Goal: Complete application form: Complete application form

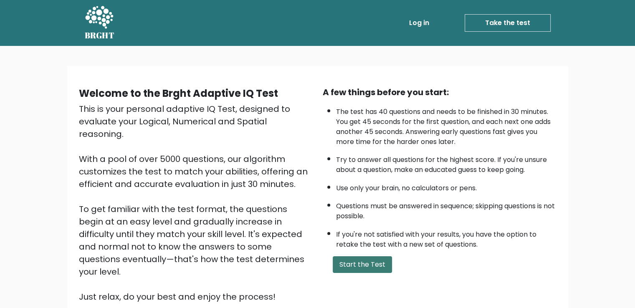
click at [366, 260] on button "Start the Test" at bounding box center [362, 264] width 59 height 17
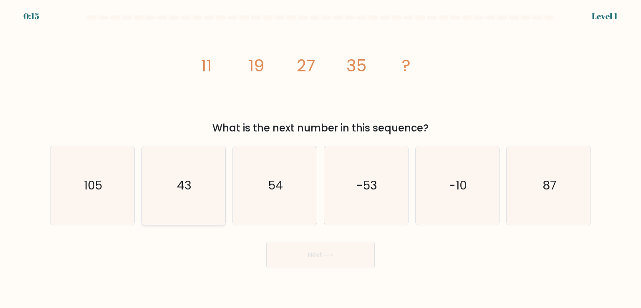
click at [168, 177] on icon "43" at bounding box center [183, 185] width 78 height 78
click at [321, 158] on input "b. 43" at bounding box center [321, 156] width 0 height 4
radio input "true"
click at [314, 258] on button "Next" at bounding box center [320, 255] width 109 height 27
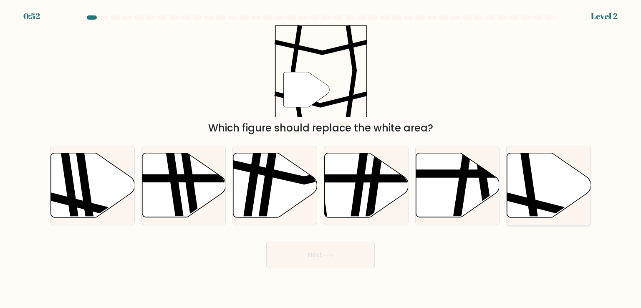
click at [536, 188] on icon at bounding box center [549, 185] width 84 height 64
click at [321, 158] on input "f." at bounding box center [321, 156] width 0 height 4
radio input "true"
click at [536, 188] on icon at bounding box center [549, 185] width 83 height 63
click at [321, 158] on input "f." at bounding box center [321, 156] width 0 height 4
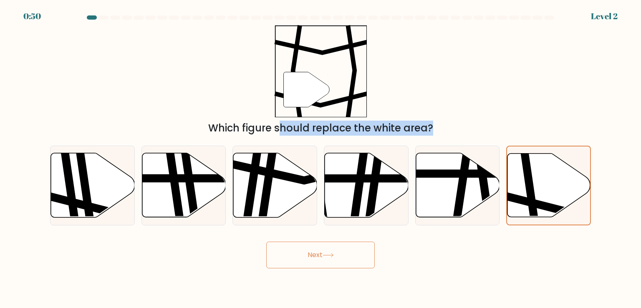
drag, startPoint x: 536, startPoint y: 188, endPoint x: 300, endPoint y: 89, distance: 255.9
click at [300, 89] on form at bounding box center [320, 141] width 641 height 253
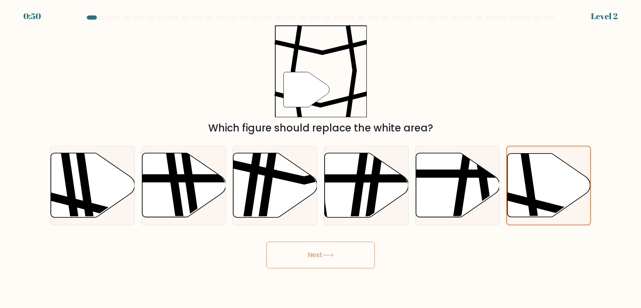
click at [417, 88] on div "" Which figure should replace the white area?" at bounding box center [320, 80] width 551 height 111
click at [345, 253] on button "Next" at bounding box center [320, 255] width 109 height 27
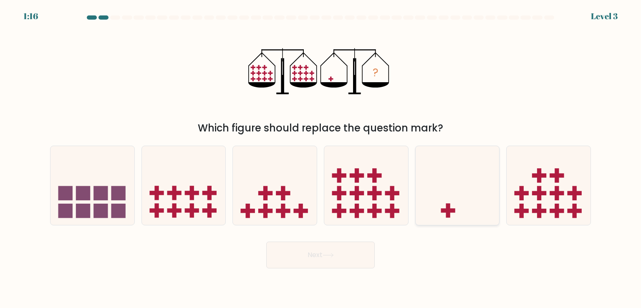
click at [470, 190] on icon at bounding box center [458, 185] width 84 height 69
click at [321, 158] on input "e." at bounding box center [321, 156] width 0 height 4
radio input "true"
click at [318, 257] on button "Next" at bounding box center [320, 255] width 109 height 27
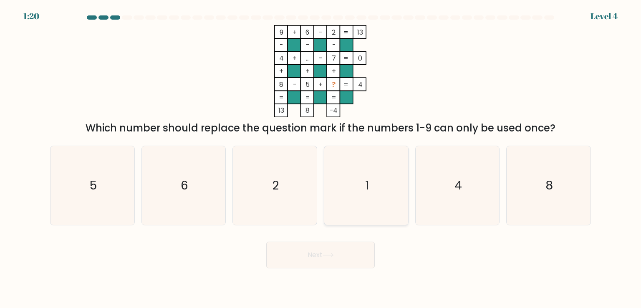
click at [362, 188] on icon "1" at bounding box center [366, 185] width 78 height 78
click at [321, 158] on input "d. 1" at bounding box center [321, 156] width 0 height 4
radio input "true"
click at [334, 251] on button "Next" at bounding box center [320, 255] width 109 height 27
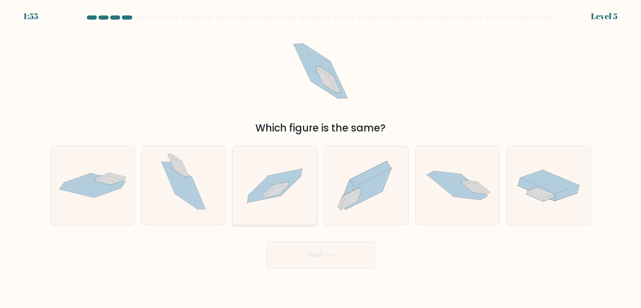
click at [283, 199] on icon at bounding box center [275, 185] width 84 height 57
click at [321, 158] on input "c." at bounding box center [321, 156] width 0 height 4
radio input "true"
click at [342, 253] on button "Next" at bounding box center [320, 255] width 109 height 27
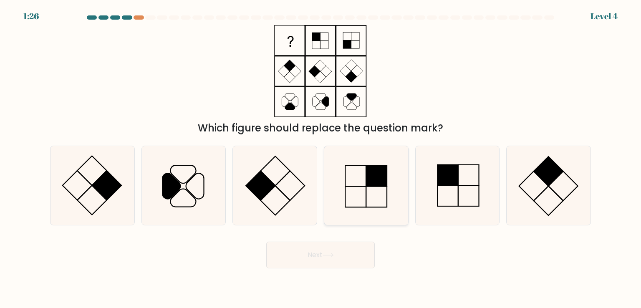
click at [369, 189] on icon at bounding box center [366, 185] width 78 height 78
click at [321, 158] on input "d." at bounding box center [321, 156] width 0 height 4
radio input "true"
click at [347, 248] on button "Next" at bounding box center [320, 255] width 109 height 27
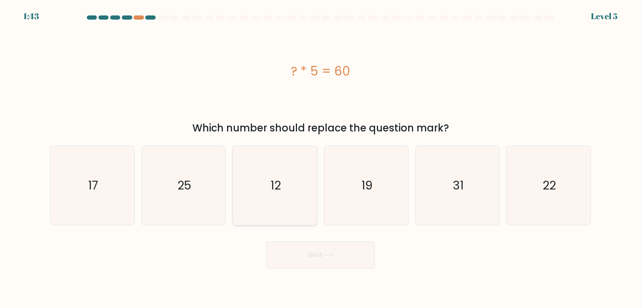
click at [296, 174] on icon "12" at bounding box center [274, 185] width 78 height 78
click at [321, 158] on input "c. 12" at bounding box center [321, 156] width 0 height 4
radio input "true"
click at [326, 261] on button "Next" at bounding box center [320, 255] width 109 height 27
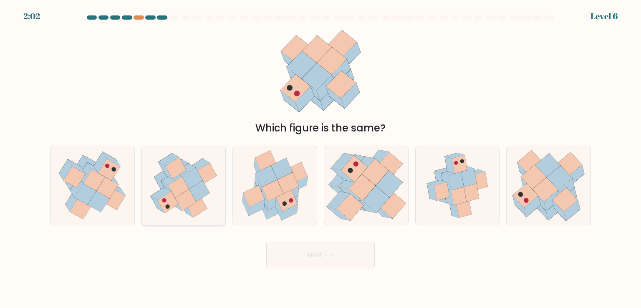
click at [167, 197] on icon at bounding box center [167, 203] width 21 height 22
click at [321, 158] on input "b." at bounding box center [321, 156] width 0 height 4
radio input "true"
click at [544, 187] on icon at bounding box center [545, 189] width 25 height 24
click at [321, 158] on input "f." at bounding box center [321, 156] width 0 height 4
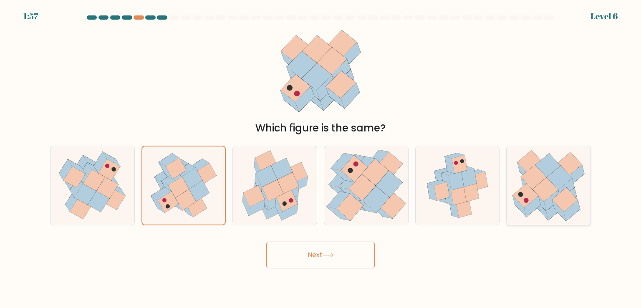
radio input "true"
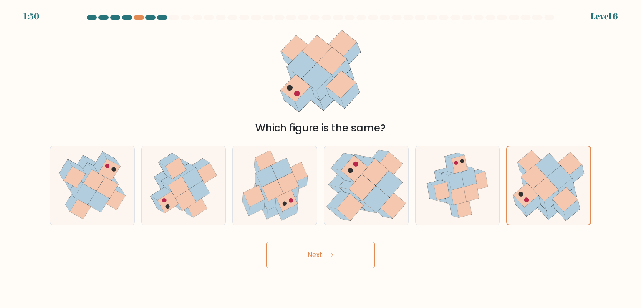
click at [333, 255] on icon at bounding box center [328, 255] width 10 height 4
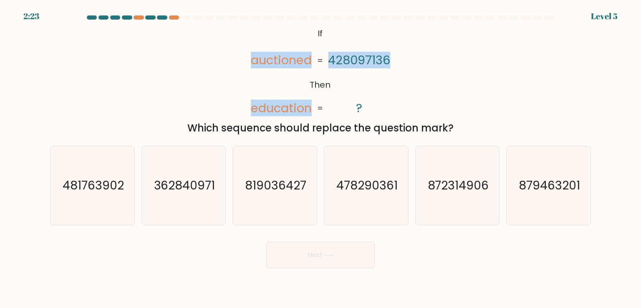
drag, startPoint x: 245, startPoint y: 60, endPoint x: 414, endPoint y: 60, distance: 169.9
click at [414, 60] on div "@import url('https://fonts.googleapis.com/css?family=Abril+Fatface:400,100,100i…" at bounding box center [320, 80] width 551 height 111
click at [177, 88] on div "@import url('https://fonts.googleapis.com/css?family=Abril+Fatface:400,100,100i…" at bounding box center [320, 80] width 551 height 111
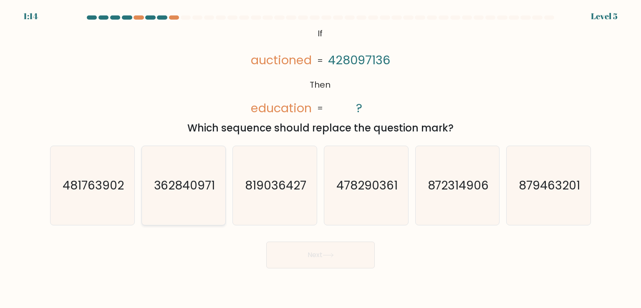
click at [187, 192] on text "362840971" at bounding box center [184, 185] width 61 height 17
click at [321, 158] on input "b. 362840971" at bounding box center [321, 156] width 0 height 4
radio input "true"
click at [298, 260] on button "Next" at bounding box center [320, 255] width 109 height 27
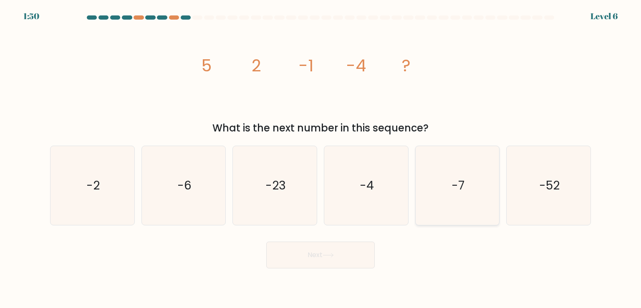
click at [431, 184] on icon "-7" at bounding box center [457, 185] width 78 height 78
click at [321, 158] on input "e. -7" at bounding box center [321, 156] width 0 height 4
radio input "true"
click at [333, 253] on button "Next" at bounding box center [320, 255] width 109 height 27
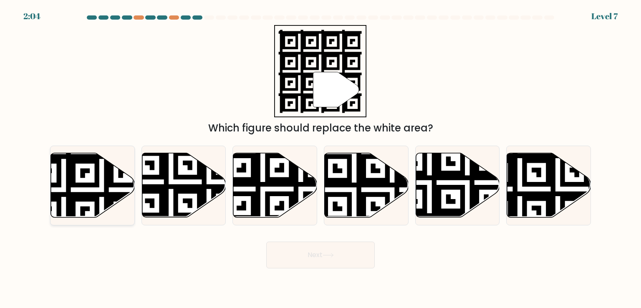
click at [86, 186] on icon at bounding box center [64, 152] width 152 height 152
click at [321, 158] on input "a." at bounding box center [321, 156] width 0 height 4
radio input "true"
click at [309, 261] on button "Next" at bounding box center [320, 255] width 109 height 27
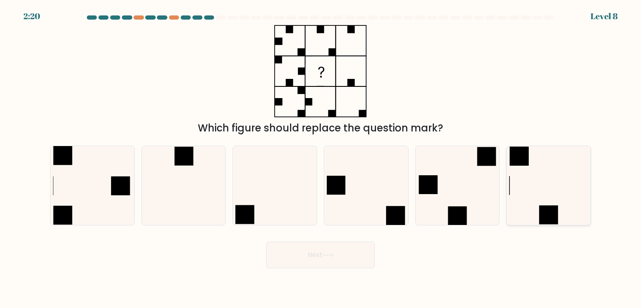
click at [526, 202] on icon at bounding box center [548, 185] width 78 height 78
click at [321, 158] on input "f." at bounding box center [321, 156] width 0 height 4
radio input "true"
click at [353, 265] on button "Next" at bounding box center [320, 255] width 109 height 27
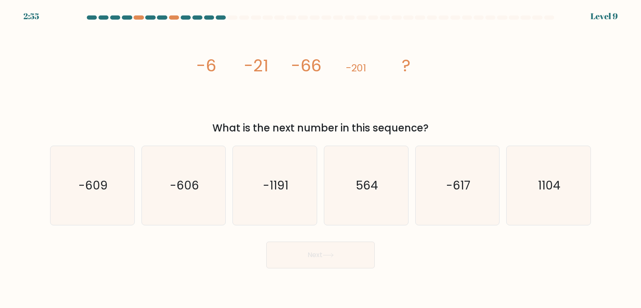
drag, startPoint x: 211, startPoint y: 126, endPoint x: 376, endPoint y: 126, distance: 165.3
click at [376, 126] on div "What is the next number in this sequence?" at bounding box center [320, 128] width 531 height 15
click at [206, 103] on icon "image/svg+xml -6 -21 -66 -201 ?" at bounding box center [320, 71] width 250 height 92
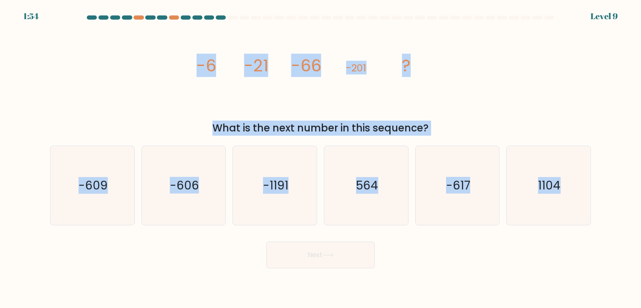
drag, startPoint x: 192, startPoint y: 63, endPoint x: 598, endPoint y: 183, distance: 423.0
click at [598, 183] on form at bounding box center [320, 141] width 641 height 253
copy form "-6 -21 -66 -201 ? What is the next number in this sequence? a. -609 b. -606 c. …"
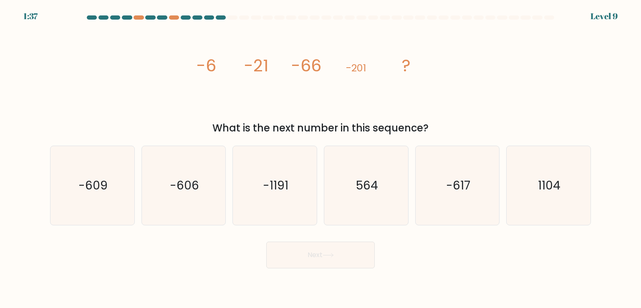
click at [494, 261] on div "Next" at bounding box center [320, 251] width 551 height 33
click at [200, 181] on icon "-606" at bounding box center [183, 185] width 78 height 78
click at [321, 158] on input "b. -606" at bounding box center [321, 156] width 0 height 4
radio input "true"
click at [343, 258] on button "Next" at bounding box center [320, 255] width 109 height 27
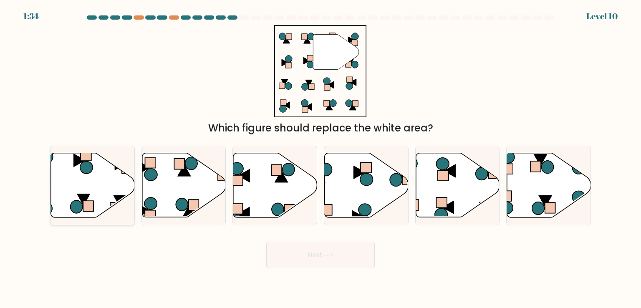
click at [63, 165] on icon at bounding box center [93, 185] width 84 height 64
click at [321, 158] on input "a." at bounding box center [321, 156] width 0 height 4
radio input "true"
click at [336, 258] on button "Next" at bounding box center [320, 255] width 109 height 27
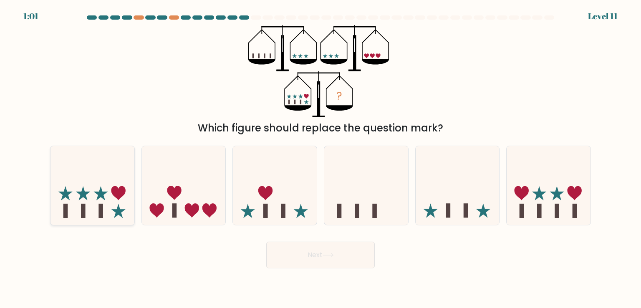
click at [83, 203] on icon at bounding box center [93, 185] width 84 height 69
click at [321, 158] on input "a." at bounding box center [321, 156] width 0 height 4
radio input "true"
click at [313, 251] on button "Next" at bounding box center [320, 255] width 109 height 27
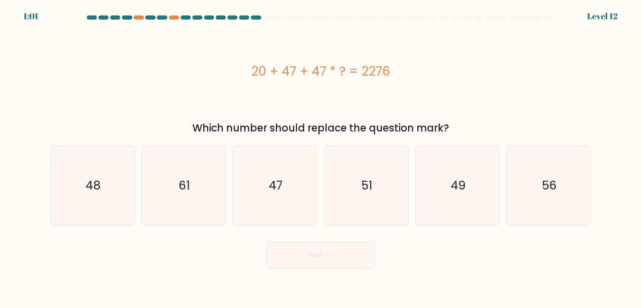
drag, startPoint x: 245, startPoint y: 67, endPoint x: 459, endPoint y: 136, distance: 224.4
click at [459, 136] on div "20 + 47 + 47 * ? = 2276 Which number should replace the question mark?" at bounding box center [320, 80] width 551 height 111
copy div "20 + 47 + 47 * ? = 2276 Which number should replace the question mark?"
click at [280, 197] on icon "47" at bounding box center [274, 185] width 78 height 78
click at [321, 158] on input "c. 47" at bounding box center [321, 156] width 0 height 4
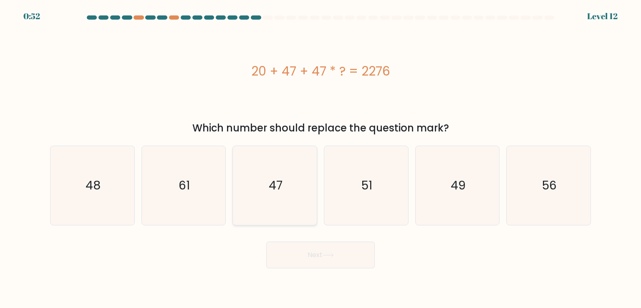
radio input "true"
click at [329, 256] on icon at bounding box center [328, 255] width 11 height 5
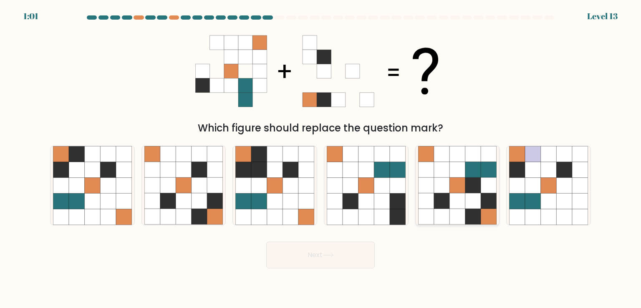
click at [457, 201] on icon at bounding box center [458, 201] width 16 height 16
click at [321, 158] on input "e." at bounding box center [321, 156] width 0 height 4
radio input "true"
click at [340, 253] on button "Next" at bounding box center [320, 255] width 109 height 27
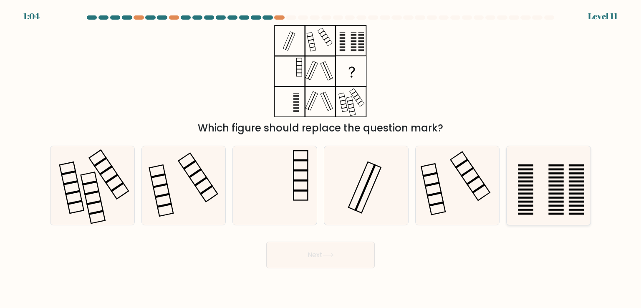
click at [551, 176] on icon at bounding box center [548, 185] width 78 height 78
click at [321, 158] on input "f." at bounding box center [321, 156] width 0 height 4
radio input "true"
click at [321, 263] on button "Next" at bounding box center [320, 255] width 109 height 27
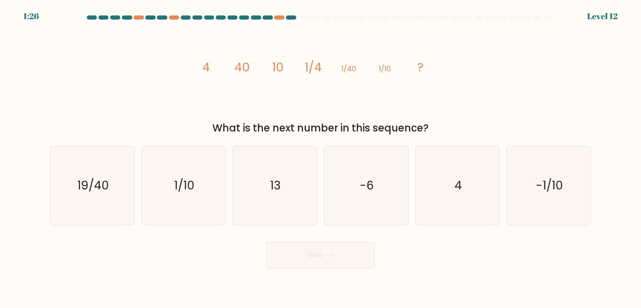
drag, startPoint x: 186, startPoint y: 61, endPoint x: 437, endPoint y: 125, distance: 259.3
click at [437, 125] on div "image/svg+xml 4 40 10 1/4 1/40 1/10 ? What is the next number in this sequence?" at bounding box center [320, 80] width 551 height 111
copy div "4 40 10 1/4 1/40 1/10 ? What is the next number in this sequence?"
click at [284, 79] on icon "image/svg+xml 4 40 10 1/4 1/40 1/10 ?" at bounding box center [320, 71] width 250 height 92
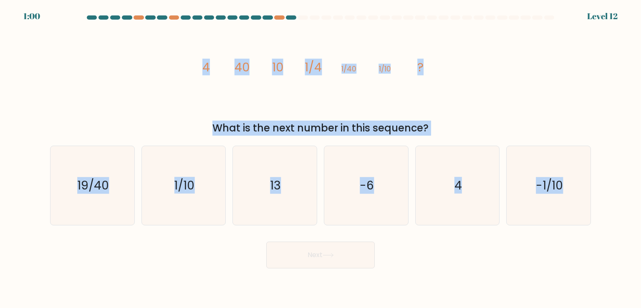
drag, startPoint x: 184, startPoint y: 69, endPoint x: 599, endPoint y: 180, distance: 429.8
click at [599, 180] on form at bounding box center [320, 141] width 641 height 253
copy form "4 40 10 1/4 1/40 1/10 ? What is the next number in this sequence? a. 19/40 b. 1…"
click at [513, 241] on div "Next" at bounding box center [320, 251] width 551 height 33
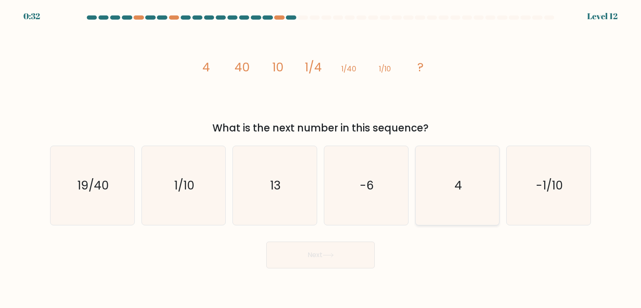
click at [467, 194] on icon "4" at bounding box center [457, 185] width 78 height 78
click at [321, 158] on input "e. 4" at bounding box center [321, 156] width 0 height 4
radio input "true"
click at [353, 264] on button "Next" at bounding box center [320, 255] width 109 height 27
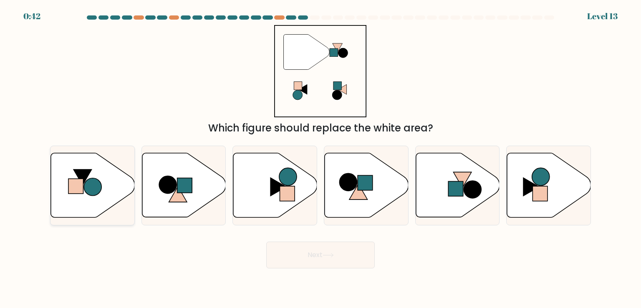
click at [108, 189] on icon at bounding box center [93, 185] width 84 height 64
click at [321, 158] on input "a." at bounding box center [321, 156] width 0 height 4
radio input "true"
click at [318, 252] on button "Next" at bounding box center [320, 255] width 109 height 27
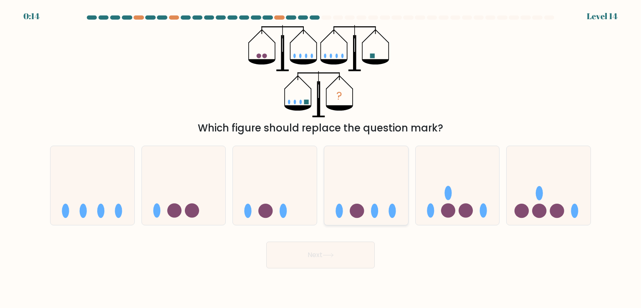
click at [379, 207] on icon at bounding box center [366, 185] width 84 height 69
click at [321, 158] on input "d." at bounding box center [321, 156] width 0 height 4
radio input "true"
click at [458, 207] on icon at bounding box center [458, 185] width 84 height 69
click at [321, 158] on input "e." at bounding box center [321, 156] width 0 height 4
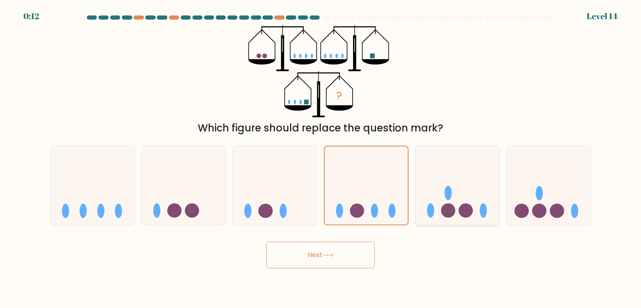
radio input "true"
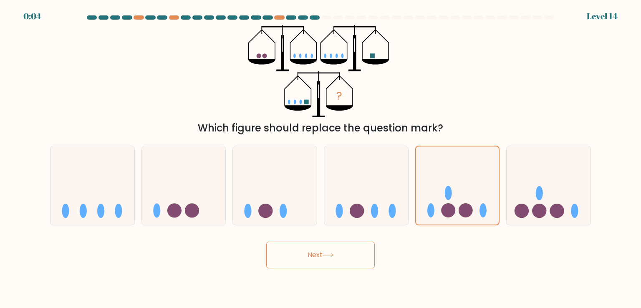
click at [346, 256] on button "Next" at bounding box center [320, 255] width 109 height 27
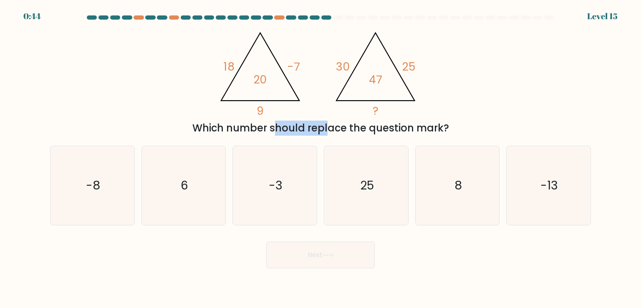
drag, startPoint x: 192, startPoint y: 126, endPoint x: 257, endPoint y: 129, distance: 64.7
click at [257, 129] on div "Which number should replace the question mark?" at bounding box center [320, 128] width 531 height 15
click at [160, 127] on div "Which number should replace the question mark?" at bounding box center [320, 128] width 531 height 15
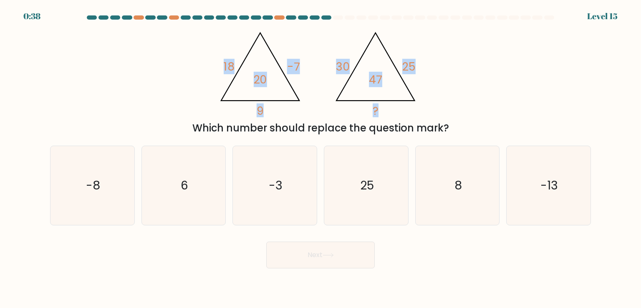
drag, startPoint x: 210, startPoint y: 65, endPoint x: 389, endPoint y: 83, distance: 180.3
click at [389, 83] on div "@import url('https://fonts.googleapis.com/css?family=Abril+Fatface:400,100,100i…" at bounding box center [320, 80] width 551 height 111
click at [463, 86] on div "@import url('https://fonts.googleapis.com/css?family=Abril+Fatface:400,100,100i…" at bounding box center [320, 80] width 551 height 111
drag, startPoint x: 213, startPoint y: 63, endPoint x: 240, endPoint y: 60, distance: 27.7
click at [240, 60] on div "@import url('https://fonts.googleapis.com/css?family=Abril+Fatface:400,100,100i…" at bounding box center [320, 80] width 551 height 111
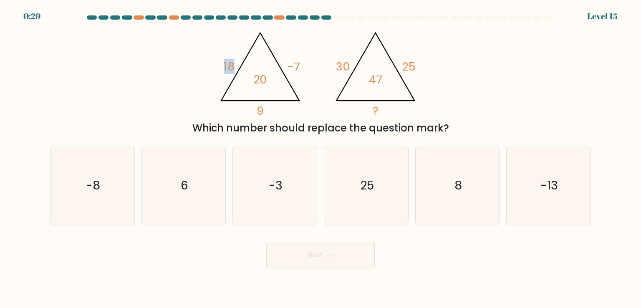
click at [194, 61] on div "@import url('https://fonts.googleapis.com/css?family=Abril+Fatface:400,100,100i…" at bounding box center [320, 80] width 551 height 111
drag, startPoint x: 194, startPoint y: 61, endPoint x: 379, endPoint y: 79, distance: 185.8
click at [379, 79] on div "@import url('https://fonts.googleapis.com/css?family=Abril+Fatface:400,100,100i…" at bounding box center [320, 80] width 551 height 111
click at [217, 265] on div "Next" at bounding box center [320, 251] width 551 height 33
click at [113, 191] on icon "-8" at bounding box center [92, 185] width 78 height 78
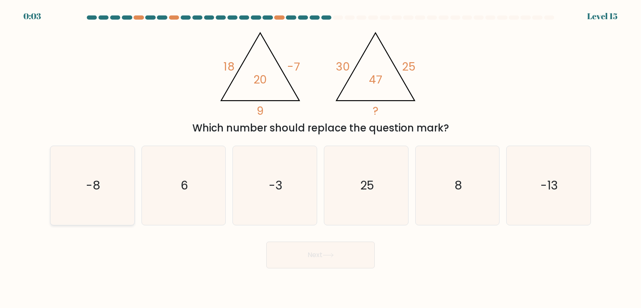
click at [321, 158] on input "a. -8" at bounding box center [321, 156] width 0 height 4
radio input "true"
click at [540, 198] on icon "-13" at bounding box center [548, 185] width 78 height 78
click at [321, 158] on input "f. -13" at bounding box center [321, 156] width 0 height 4
radio input "true"
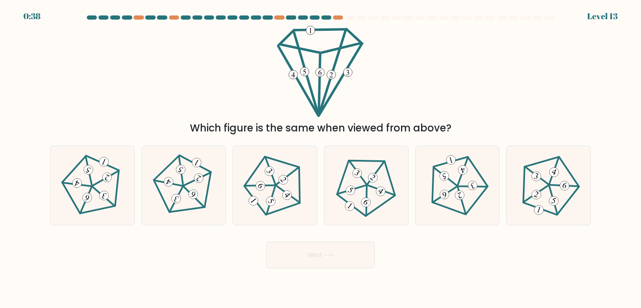
drag, startPoint x: 185, startPoint y: 124, endPoint x: 174, endPoint y: 124, distance: 11.3
click at [174, 124] on div "Which figure is the same when viewed from above?" at bounding box center [320, 128] width 531 height 15
click at [155, 109] on div "Which figure is the same when viewed from above?" at bounding box center [320, 80] width 551 height 111
click at [95, 189] on 151 at bounding box center [103, 196] width 29 height 19
click at [321, 158] on input "a." at bounding box center [321, 156] width 0 height 4
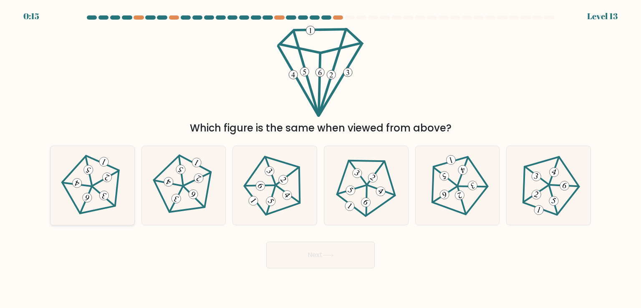
radio input "true"
click at [322, 258] on button "Next" at bounding box center [320, 255] width 109 height 27
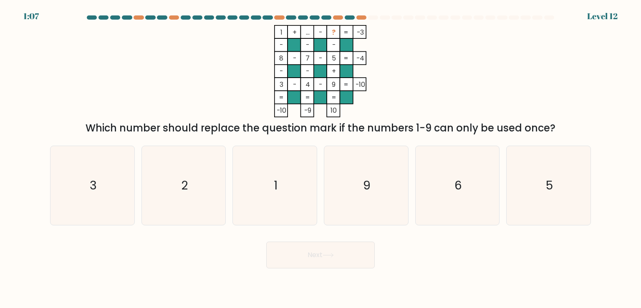
drag, startPoint x: 273, startPoint y: 28, endPoint x: 346, endPoint y: 113, distance: 111.6
click at [346, 113] on icon "1 + ... - ? -3 - - - 8 - 7 - 5 -4 - - + 3 - 4 - 9 = -10 = = = = -10 -9 10 =" at bounding box center [320, 71] width 250 height 92
drag, startPoint x: 334, startPoint y: 104, endPoint x: 302, endPoint y: 102, distance: 32.2
click at [301, 102] on icon "1 + ... - ? -3 - - - 8 - 7 - 5 -4 - - + 3 - 4 - 9 = -10 = = = = -10 -9 10 =" at bounding box center [320, 71] width 250 height 92
drag, startPoint x: 275, startPoint y: 30, endPoint x: 337, endPoint y: 108, distance: 99.2
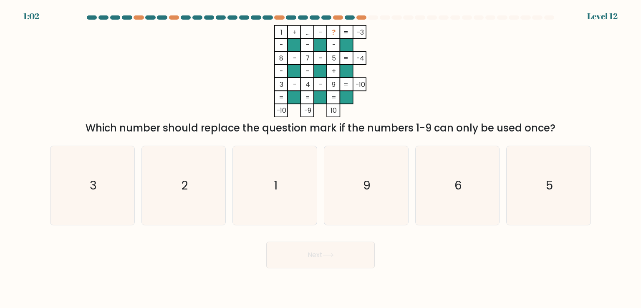
click at [337, 108] on icon "1 + ... - ? -3 - - - 8 - 7 - 5 -4 - - + 3 - 4 - 9 = -10 = = = = -10 -9 10 =" at bounding box center [320, 71] width 250 height 92
copy icon "1 + ... - ? -3 - - - 8 - 7 - 5 -4 - - + 3 - 4 - 9 = -10 = = = = -10 -9 10"
click at [412, 83] on icon "1 + ... - ? -3 - - - 8 - 7 - 5 -4 - - + 3 - 4 - 9 = -10 = = = = -10 -9 10 =" at bounding box center [320, 71] width 250 height 92
click at [102, 197] on icon "3" at bounding box center [92, 185] width 78 height 78
click at [321, 158] on input "a. 3" at bounding box center [321, 156] width 0 height 4
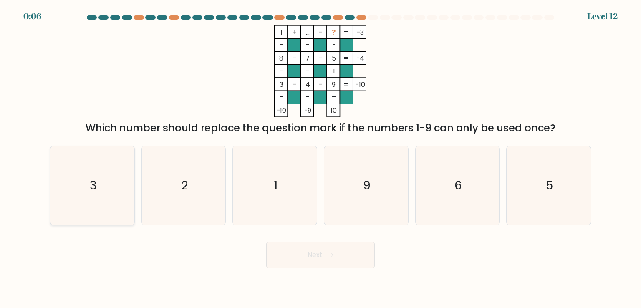
radio input "true"
click at [165, 175] on icon "2" at bounding box center [183, 185] width 78 height 78
click at [321, 158] on input "b. 2" at bounding box center [321, 156] width 0 height 4
radio input "true"
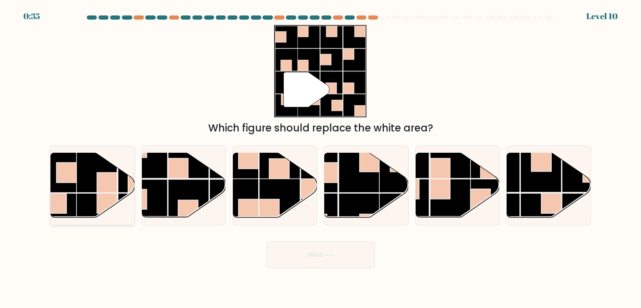
click at [93, 199] on rect at bounding box center [96, 213] width 41 height 41
click at [321, 158] on input "a." at bounding box center [321, 156] width 0 height 4
radio input "true"
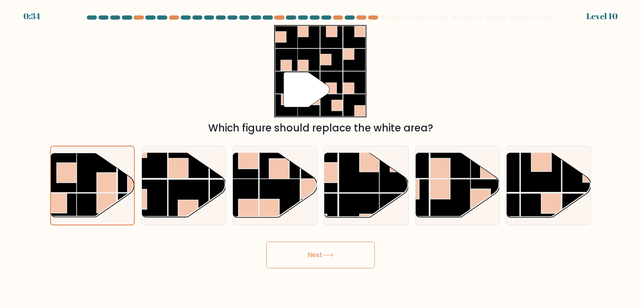
click at [341, 258] on button "Next" at bounding box center [320, 255] width 109 height 27
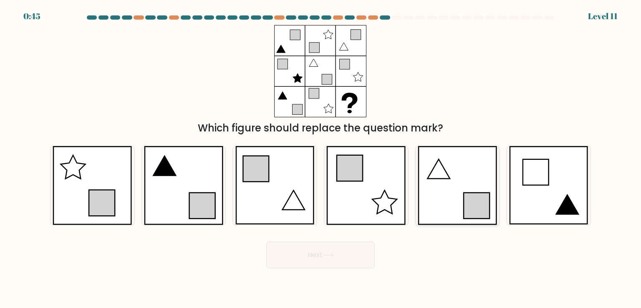
click at [460, 193] on icon at bounding box center [457, 185] width 79 height 78
click at [321, 158] on input "e." at bounding box center [321, 156] width 0 height 4
radio input "true"
click at [349, 250] on button "Next" at bounding box center [320, 255] width 109 height 27
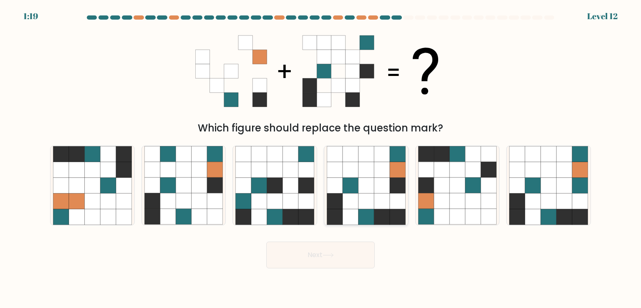
click at [356, 178] on icon at bounding box center [351, 186] width 16 height 16
click at [321, 158] on input "d." at bounding box center [321, 156] width 0 height 4
radio input "true"
click at [349, 251] on button "Next" at bounding box center [320, 255] width 109 height 27
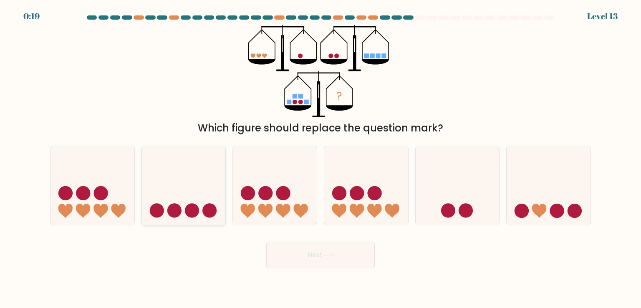
click at [183, 212] on icon at bounding box center [184, 185] width 84 height 69
click at [321, 158] on input "b." at bounding box center [321, 156] width 0 height 4
radio input "true"
click at [308, 255] on button "Next" at bounding box center [320, 255] width 109 height 27
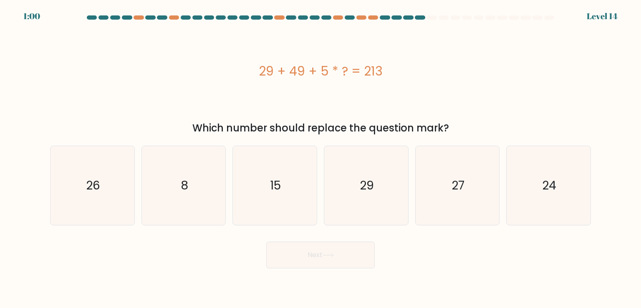
drag, startPoint x: 255, startPoint y: 66, endPoint x: 404, endPoint y: 71, distance: 148.7
click at [404, 71] on div "29 + 49 + 5 * ? = 213" at bounding box center [320, 71] width 541 height 19
copy div "29 + 49 + 5 * ? = 213"
drag, startPoint x: 458, startPoint y: 169, endPoint x: 399, endPoint y: 207, distance: 70.7
click at [458, 169] on icon "27" at bounding box center [457, 185] width 78 height 78
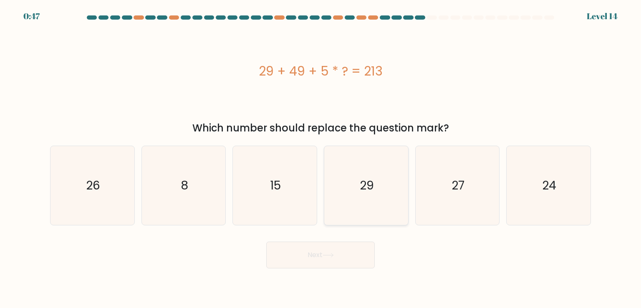
click at [321, 158] on input "e. 27" at bounding box center [321, 156] width 0 height 4
radio input "true"
click at [311, 268] on button "Next" at bounding box center [320, 255] width 109 height 27
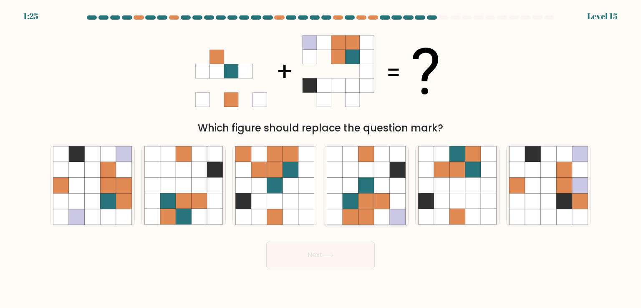
click at [356, 185] on icon at bounding box center [351, 186] width 16 height 16
click at [321, 158] on input "d." at bounding box center [321, 156] width 0 height 4
radio input "true"
click at [347, 249] on button "Next" at bounding box center [320, 255] width 109 height 27
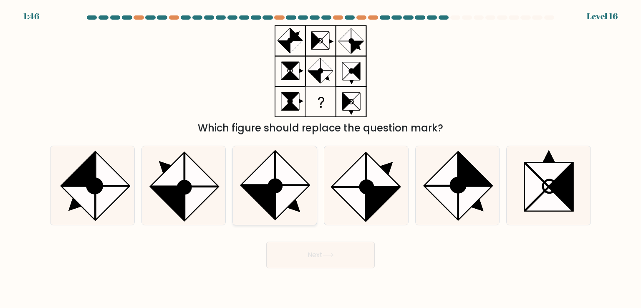
click at [280, 166] on icon at bounding box center [292, 168] width 33 height 33
click at [321, 158] on input "c." at bounding box center [321, 156] width 0 height 4
radio input "true"
click at [316, 257] on button "Next" at bounding box center [320, 255] width 109 height 27
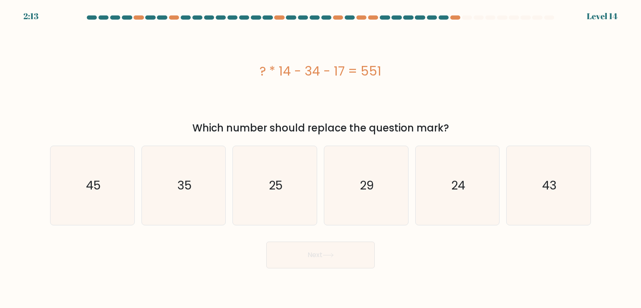
drag, startPoint x: 254, startPoint y: 71, endPoint x: 388, endPoint y: 74, distance: 134.0
click at [388, 74] on div "? * 14 - 34 - 17 = 551" at bounding box center [320, 71] width 541 height 19
copy div "? * 14 - 34 - 17 = 551"
drag, startPoint x: 529, startPoint y: 181, endPoint x: 427, endPoint y: 244, distance: 119.4
click at [529, 181] on icon "43" at bounding box center [548, 185] width 78 height 78
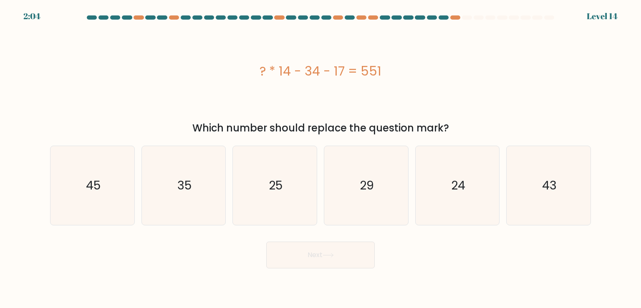
click at [321, 158] on input "f. 43" at bounding box center [321, 156] width 0 height 4
radio input "true"
click at [301, 263] on button "Next" at bounding box center [320, 255] width 109 height 27
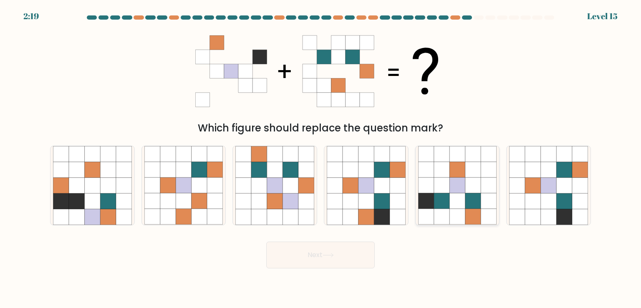
click at [459, 197] on icon at bounding box center [458, 201] width 16 height 16
click at [321, 158] on input "e." at bounding box center [321, 156] width 0 height 4
radio input "true"
click at [362, 200] on icon at bounding box center [367, 201] width 16 height 16
click at [321, 158] on input "d." at bounding box center [321, 156] width 0 height 4
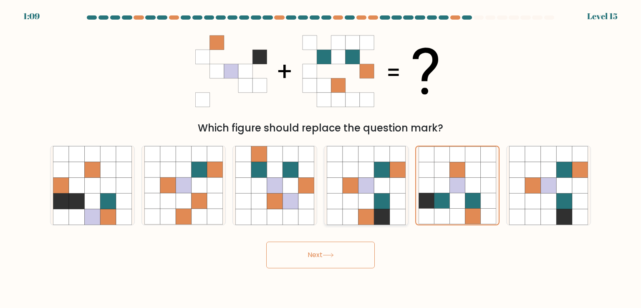
radio input "true"
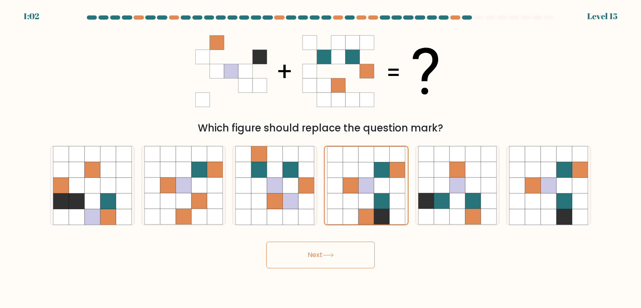
click at [346, 257] on button "Next" at bounding box center [320, 255] width 109 height 27
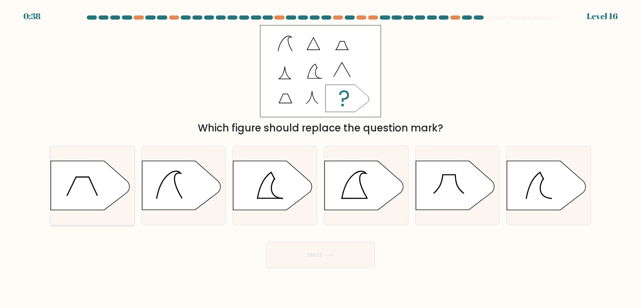
click at [104, 195] on icon at bounding box center [90, 185] width 78 height 49
click at [321, 158] on input "a." at bounding box center [321, 156] width 0 height 4
radio input "true"
click icon
click input "e."
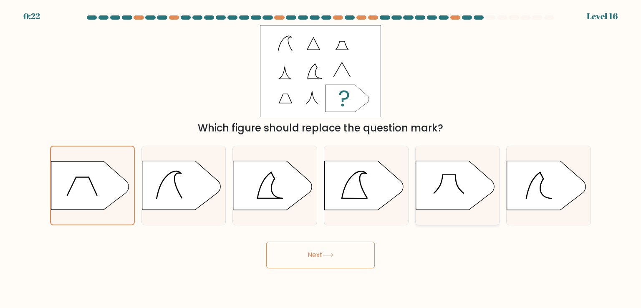
radio input "true"
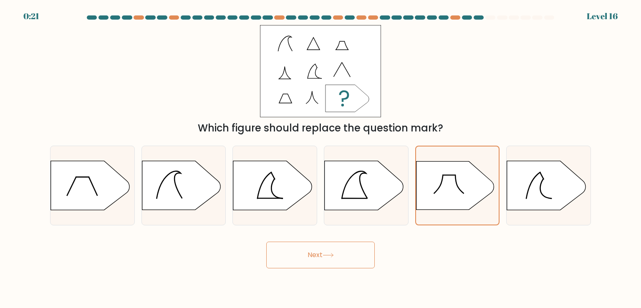
click button "Next"
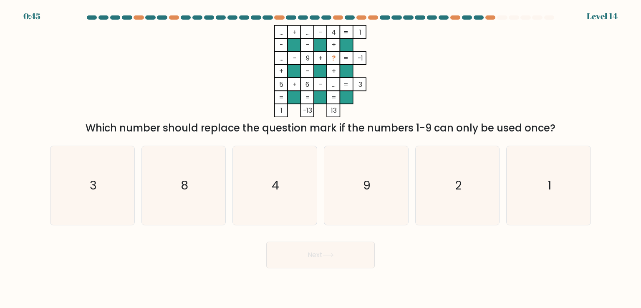
drag, startPoint x: 277, startPoint y: 33, endPoint x: 289, endPoint y: 34, distance: 11.8
click icon "... + ... - 4 1 - - + ... - 9 + ? -1 + - + 5 + 6 - ... = 3 = = = = 1 -13 13 ="
drag, startPoint x: 275, startPoint y: 34, endPoint x: 342, endPoint y: 37, distance: 66.8
click icon "... + ... - 4 1 - - + ... - 9 + ? -1 + - + 5 + 6 - ... = 3 = = = = 1 -13 13 ="
click div "... + ... - 4 1 - - + ... - 9 + ? -1 + - + 5 + 6 - ... = 3 = = = = 1 -13 13 = W…"
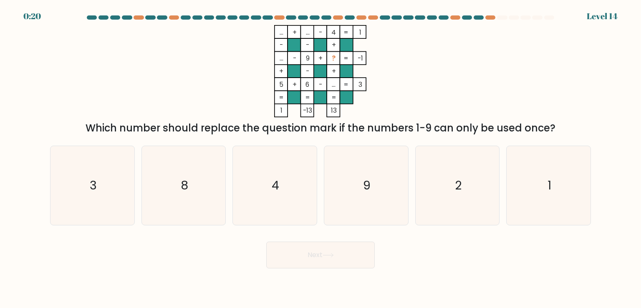
click div "Which number should replace the question mark if the numbers 1-9 can only be us…"
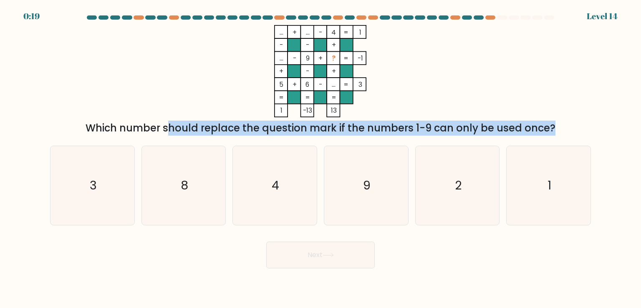
click div "Which number should replace the question mark if the numbers 1-9 can only be us…"
copy form "Which number should replace the question mark if the numbers 1-9 can only be us…"
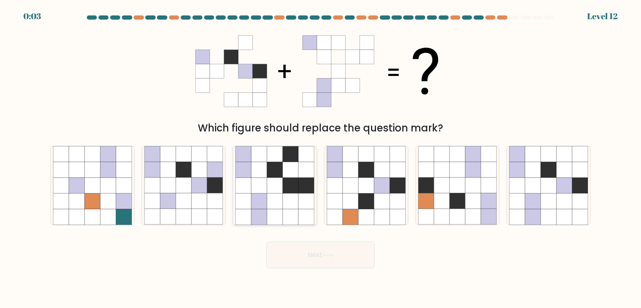
click at [280, 182] on icon at bounding box center [275, 186] width 16 height 16
click at [321, 158] on input "c." at bounding box center [321, 156] width 0 height 4
radio input "true"
click at [152, 180] on icon at bounding box center [152, 186] width 16 height 16
click at [321, 158] on input "b." at bounding box center [321, 156] width 0 height 4
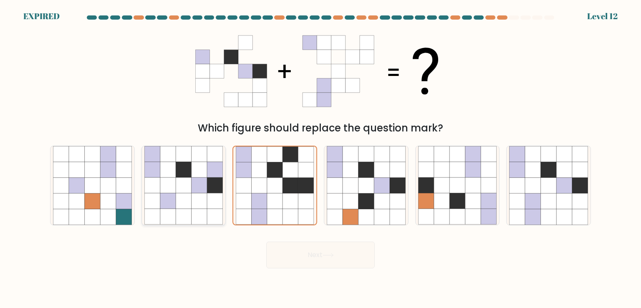
radio input "true"
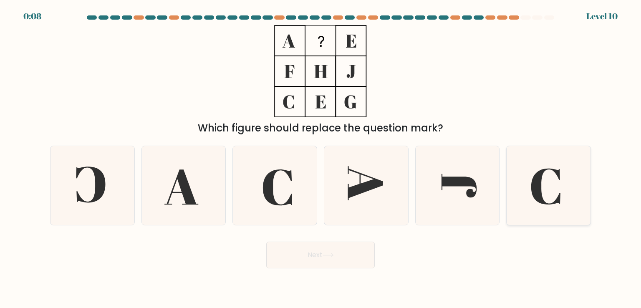
click at [538, 184] on icon at bounding box center [545, 187] width 29 height 36
click at [321, 158] on input "f." at bounding box center [321, 156] width 0 height 4
radio input "true"
click at [338, 258] on button "Next" at bounding box center [320, 255] width 109 height 27
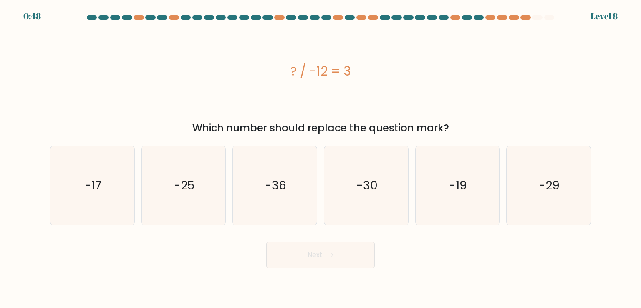
drag, startPoint x: 278, startPoint y: 68, endPoint x: 353, endPoint y: 67, distance: 75.1
click at [353, 67] on div "? / -12 = 3" at bounding box center [320, 71] width 541 height 19
copy div "? / -12 = 3"
drag, startPoint x: 274, startPoint y: 189, endPoint x: 296, endPoint y: 206, distance: 27.5
click at [274, 189] on text "-36" at bounding box center [275, 185] width 21 height 17
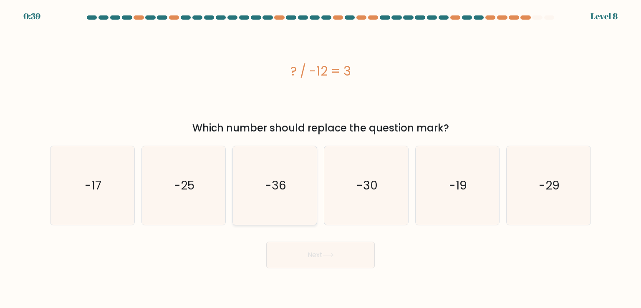
click at [321, 158] on input "c. -36" at bounding box center [321, 156] width 0 height 4
radio input "true"
click at [316, 255] on button "Next" at bounding box center [320, 255] width 109 height 27
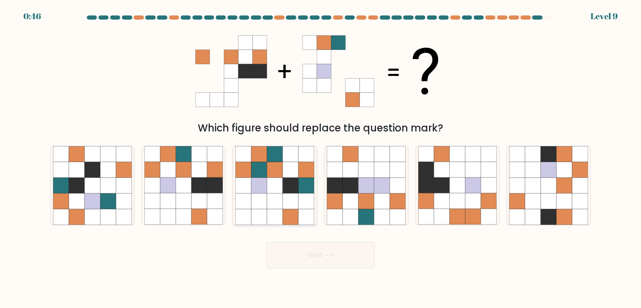
click at [260, 186] on icon at bounding box center [259, 186] width 16 height 16
click at [321, 158] on input "c." at bounding box center [321, 156] width 0 height 4
radio input "true"
click at [346, 260] on button "Next" at bounding box center [320, 255] width 109 height 27
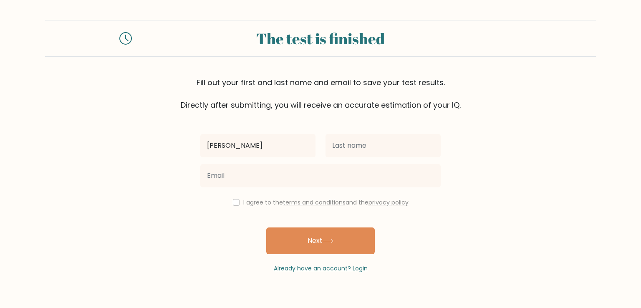
type input "[PERSON_NAME]"
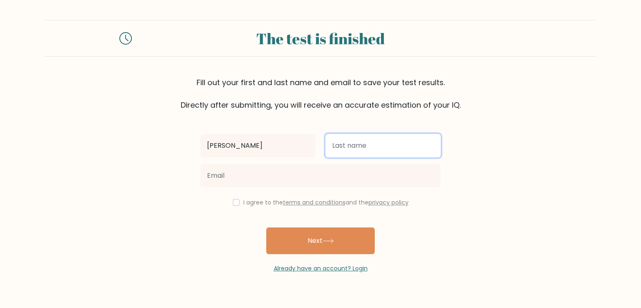
click at [399, 151] on input "text" at bounding box center [383, 145] width 115 height 23
type input "adel"
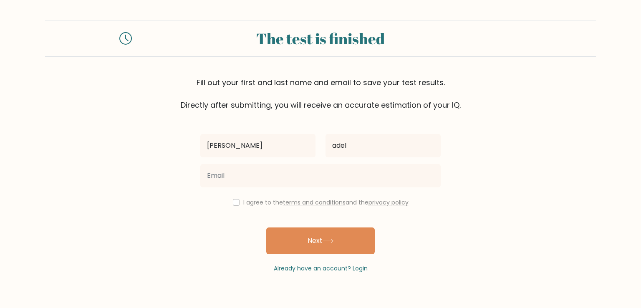
click at [344, 187] on div at bounding box center [320, 176] width 250 height 30
click at [280, 194] on div "mohamed adel I agree to the terms and conditions and the privacy policy Next Al…" at bounding box center [320, 192] width 250 height 162
click at [245, 207] on div "I agree to the terms and conditions and the privacy policy" at bounding box center [320, 202] width 250 height 10
click at [234, 202] on input "checkbox" at bounding box center [236, 202] width 7 height 7
checkbox input "true"
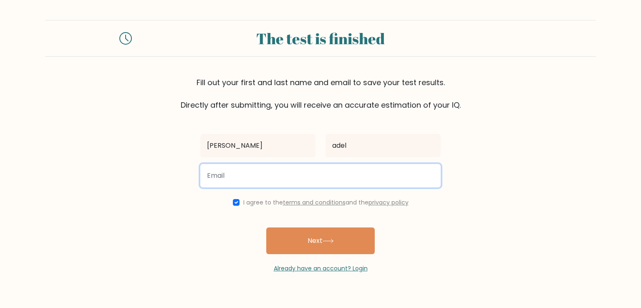
click at [266, 169] on input "email" at bounding box center [320, 175] width 240 height 23
type input "1"
drag, startPoint x: 329, startPoint y: 176, endPoint x: 70, endPoint y: 208, distance: 260.7
click at [70, 208] on form "The test is finished Fill out your first and last name and email to save your t…" at bounding box center [320, 146] width 641 height 253
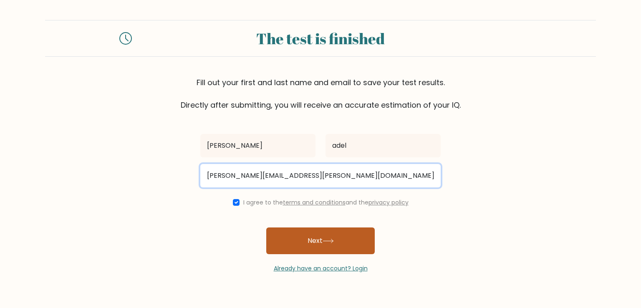
type input "Mohamed.abdelwahab@NEXperience.org"
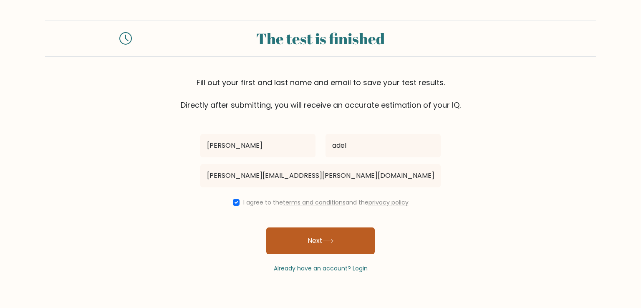
click at [310, 245] on button "Next" at bounding box center [320, 240] width 109 height 27
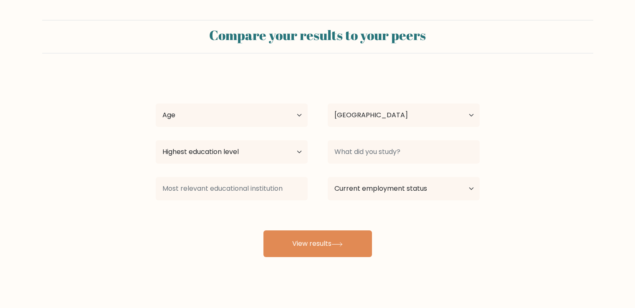
select select "EG"
click at [263, 115] on select "Age Under [DEMOGRAPHIC_DATA] [DEMOGRAPHIC_DATA] [DEMOGRAPHIC_DATA] [DEMOGRAPHIC…" at bounding box center [232, 115] width 152 height 23
select select "18_24"
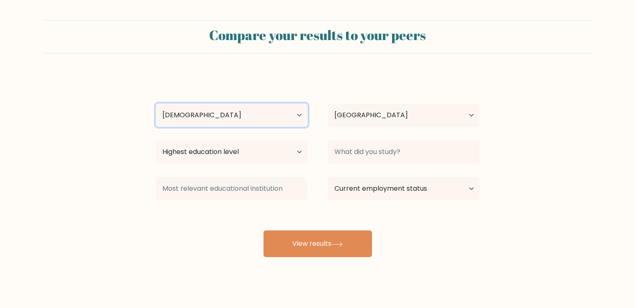
click at [156, 104] on select "Age Under [DEMOGRAPHIC_DATA] [DEMOGRAPHIC_DATA] [DEMOGRAPHIC_DATA] [DEMOGRAPHIC…" at bounding box center [232, 115] width 152 height 23
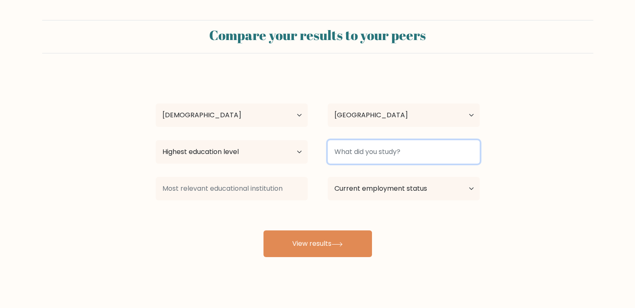
click at [351, 149] on input at bounding box center [404, 151] width 152 height 23
type input "c"
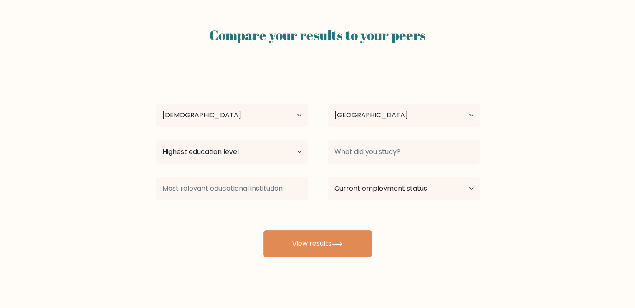
click at [301, 169] on div "[PERSON_NAME] Age Under [DEMOGRAPHIC_DATA] [DEMOGRAPHIC_DATA] [DEMOGRAPHIC_DATA…" at bounding box center [318, 165] width 334 height 184
click at [287, 144] on select "Highest education level No schooling Primary Lower Secondary Upper Secondary Oc…" at bounding box center [232, 151] width 152 height 23
select select "bachelors_degree"
click at [156, 140] on select "Highest education level No schooling Primary Lower Secondary Upper Secondary Oc…" at bounding box center [232, 151] width 152 height 23
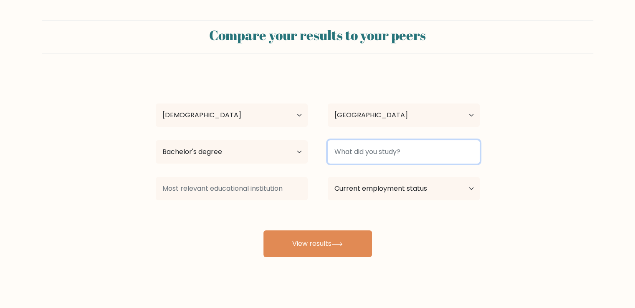
click at [345, 151] on input at bounding box center [404, 151] width 152 height 23
type input "f"
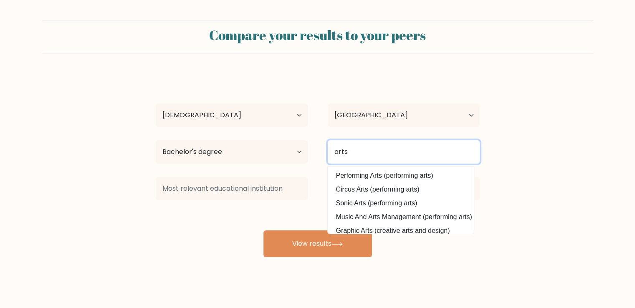
drag, startPoint x: 361, startPoint y: 154, endPoint x: 303, endPoint y: 164, distance: 58.5
click at [303, 164] on div "Highest education level No schooling Primary Lower Secondary Upper Secondary Oc…" at bounding box center [318, 152] width 344 height 30
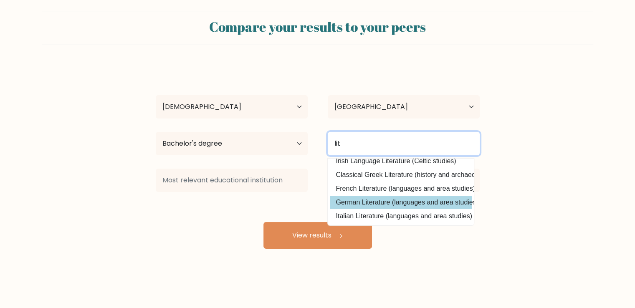
scroll to position [40, 0]
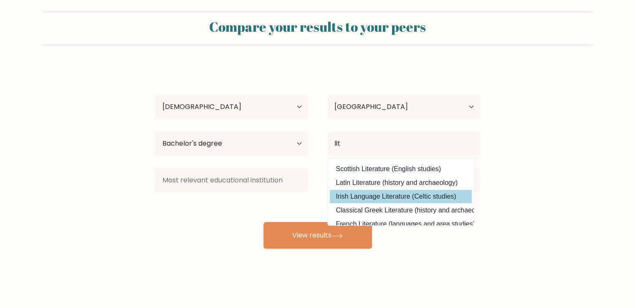
click at [383, 196] on option "Irish Language Literature (Celtic studies)" at bounding box center [401, 196] width 142 height 13
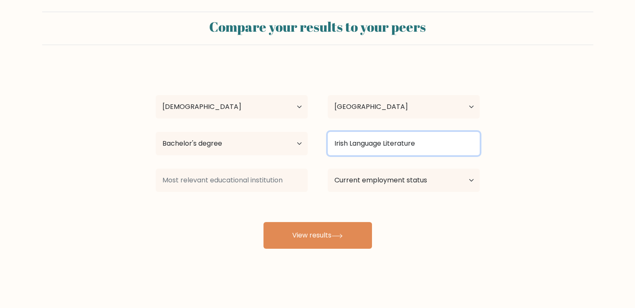
click at [384, 141] on input "Irish Language Literature" at bounding box center [404, 143] width 152 height 23
click at [429, 141] on input "Irish Language Literature" at bounding box center [404, 143] width 152 height 23
drag, startPoint x: 422, startPoint y: 144, endPoint x: 301, endPoint y: 152, distance: 121.2
click at [301, 152] on div "Highest education level No schooling Primary Lower Secondary Upper Secondary Oc…" at bounding box center [318, 144] width 344 height 30
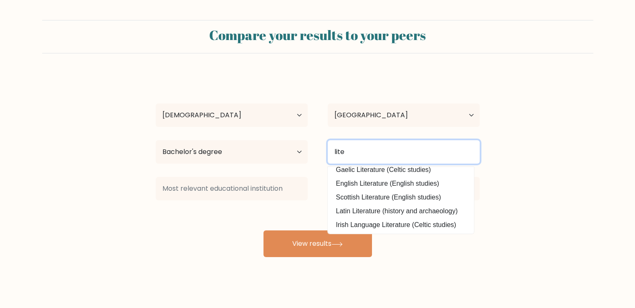
scroll to position [0, 0]
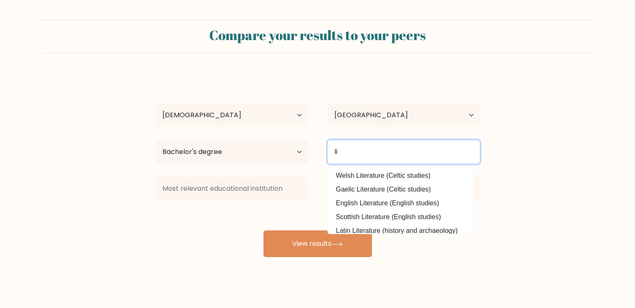
type input "l"
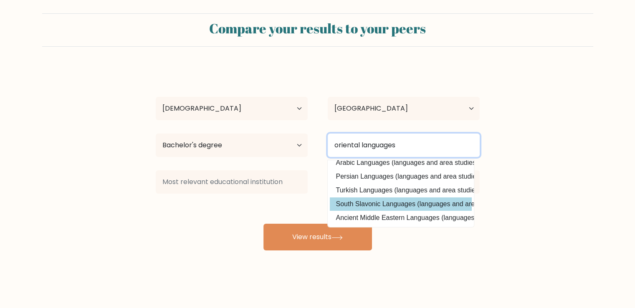
scroll to position [8, 0]
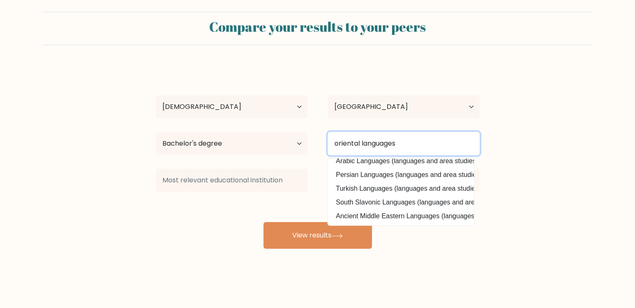
click at [410, 142] on input "oriental languages" at bounding box center [404, 143] width 152 height 23
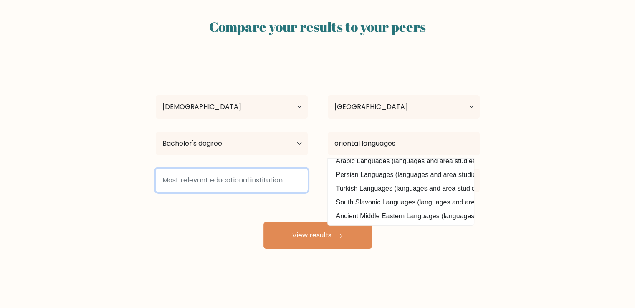
click at [235, 186] on input at bounding box center [232, 180] width 152 height 23
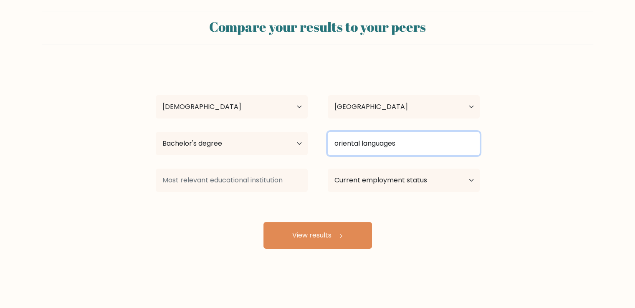
click at [409, 145] on input "oriental languages" at bounding box center [404, 143] width 152 height 23
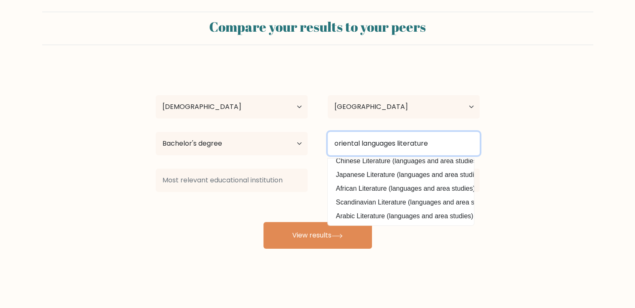
type input "oriental languages literature"
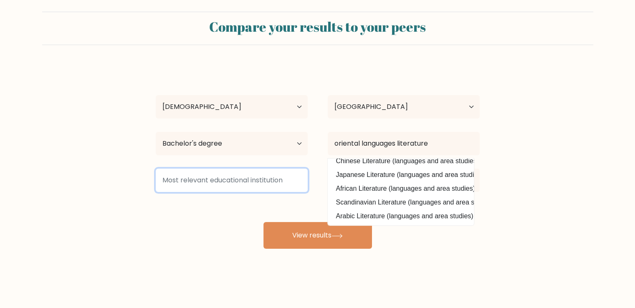
click at [265, 180] on input at bounding box center [232, 180] width 152 height 23
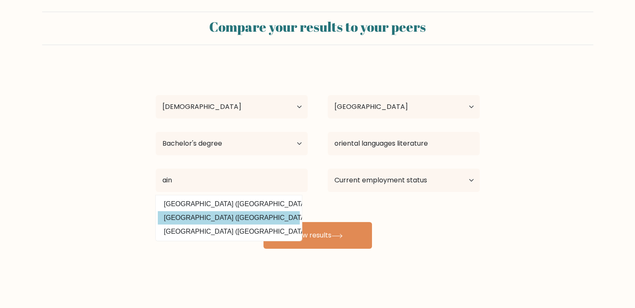
click at [259, 213] on option "[GEOGRAPHIC_DATA] ([GEOGRAPHIC_DATA])" at bounding box center [229, 217] width 142 height 13
type input "[GEOGRAPHIC_DATA]"
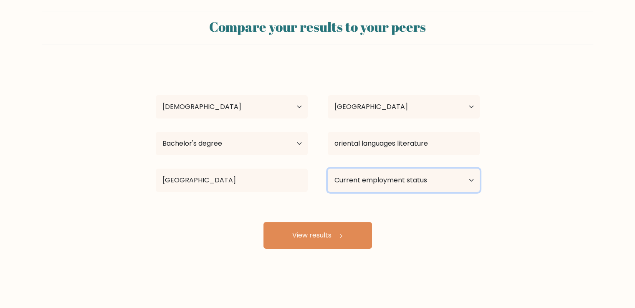
click at [361, 181] on select "Current employment status Employed Student Retired Other / prefer not to answer" at bounding box center [404, 180] width 152 height 23
select select "employed"
click at [328, 169] on select "Current employment status Employed Student Retired Other / prefer not to answer" at bounding box center [404, 180] width 152 height 23
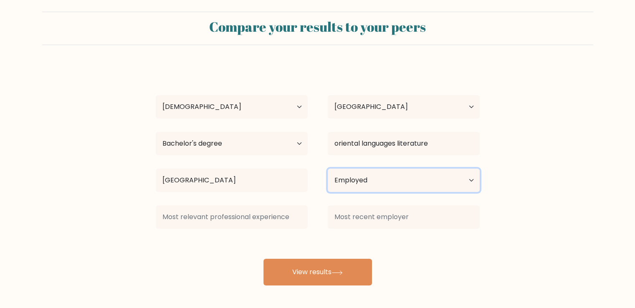
click at [394, 176] on select "Current employment status Employed Student Retired Other / prefer not to answer" at bounding box center [404, 180] width 152 height 23
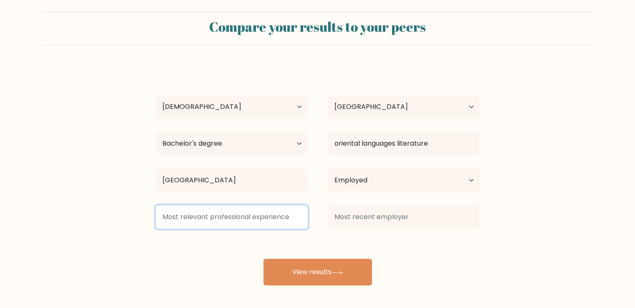
click at [255, 217] on input at bounding box center [232, 216] width 152 height 23
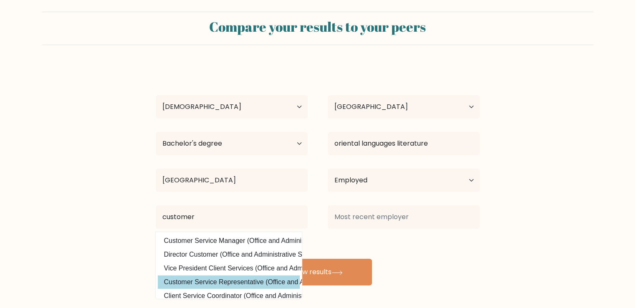
click at [227, 279] on option "Customer Service Representative (Office and Administrative Support)" at bounding box center [229, 281] width 142 height 13
type input "Customer Service Representative"
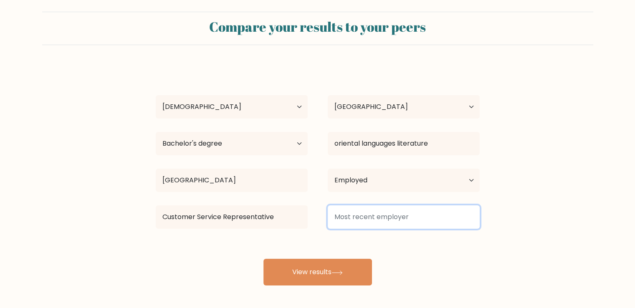
click at [352, 215] on input at bounding box center [404, 216] width 152 height 23
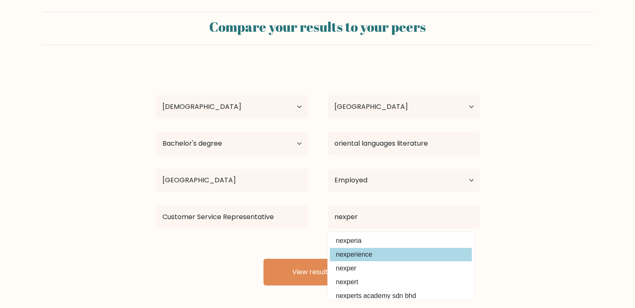
click at [409, 249] on option "nexperience" at bounding box center [401, 254] width 142 height 13
type input "nexperience"
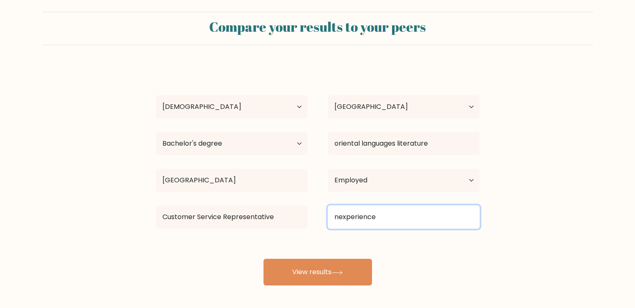
click at [337, 215] on input "nexperience" at bounding box center [404, 216] width 152 height 23
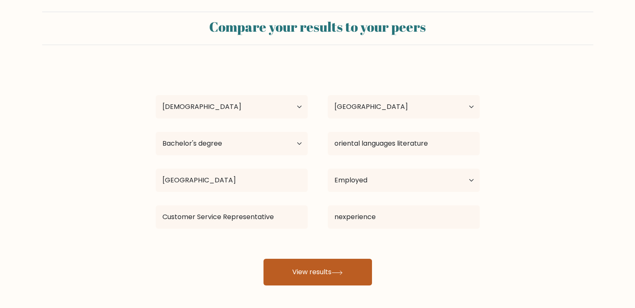
click at [318, 279] on button "View results" at bounding box center [317, 272] width 109 height 27
